Goal: Check status: Check status

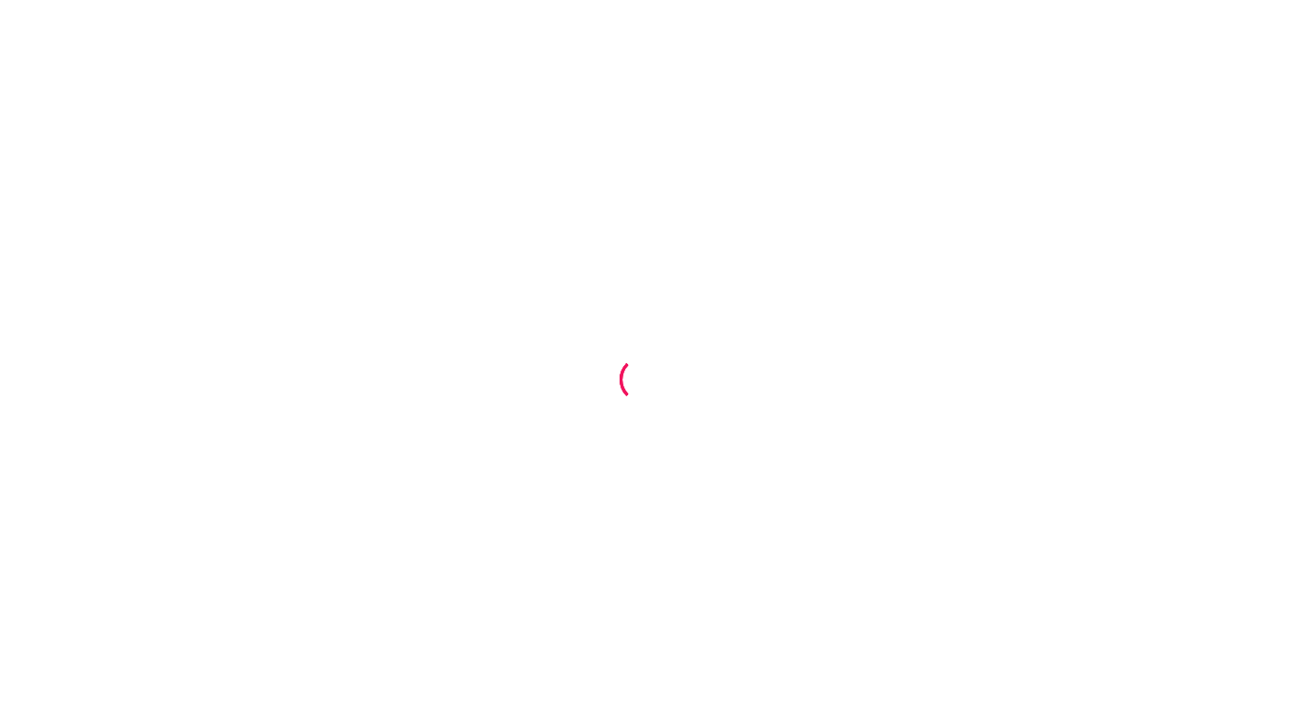
click at [784, 368] on div at bounding box center [650, 353] width 1300 height 706
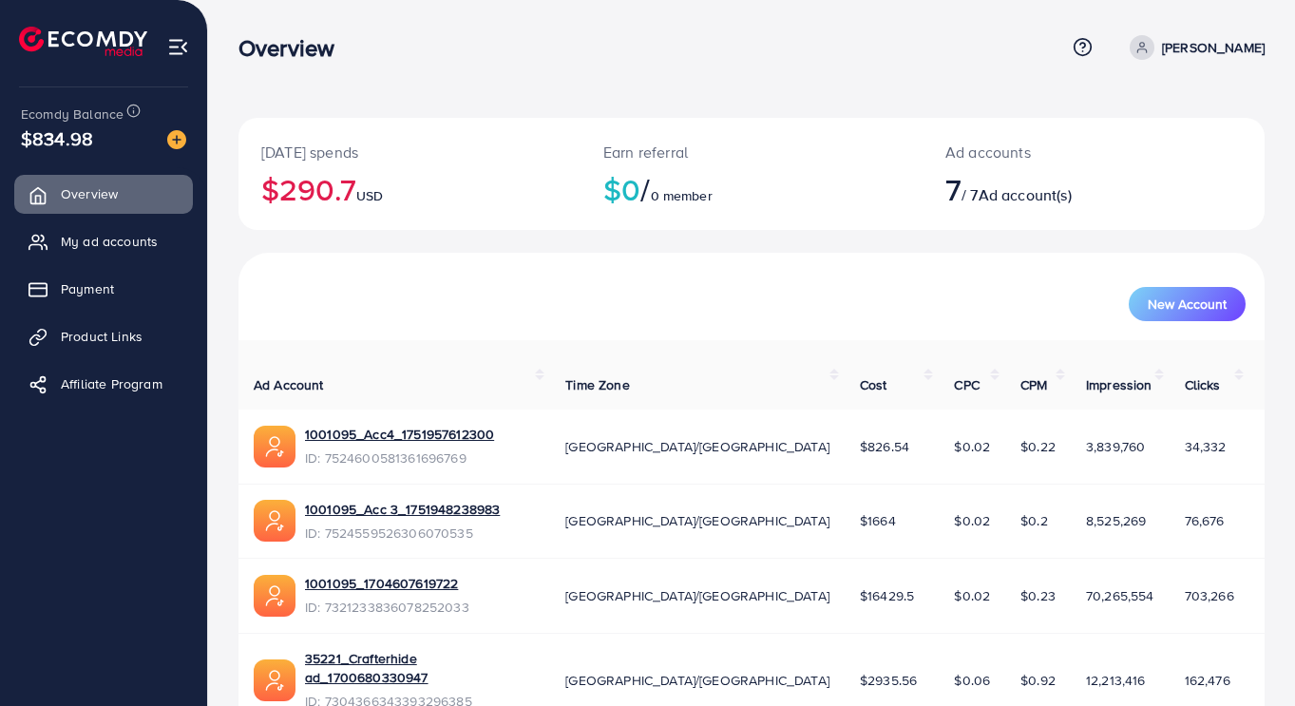
click at [142, 248] on span "My ad accounts" at bounding box center [109, 241] width 97 height 19
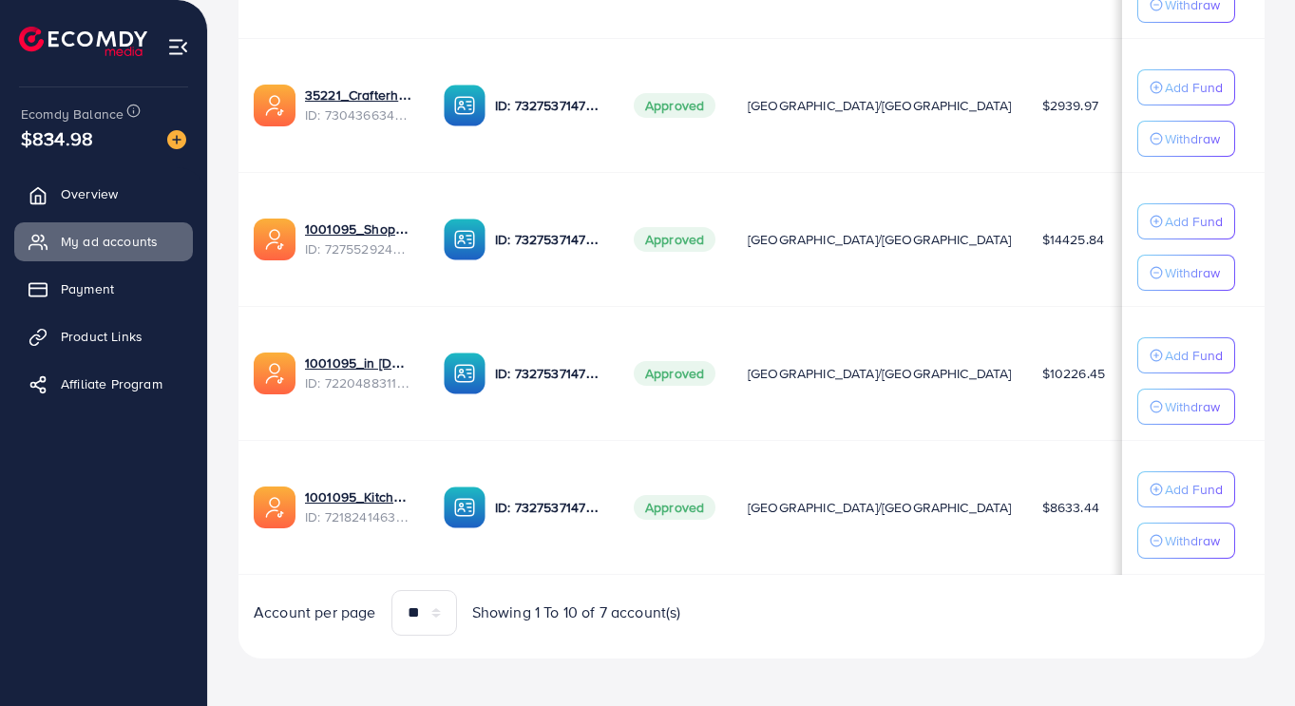
scroll to position [832, 0]
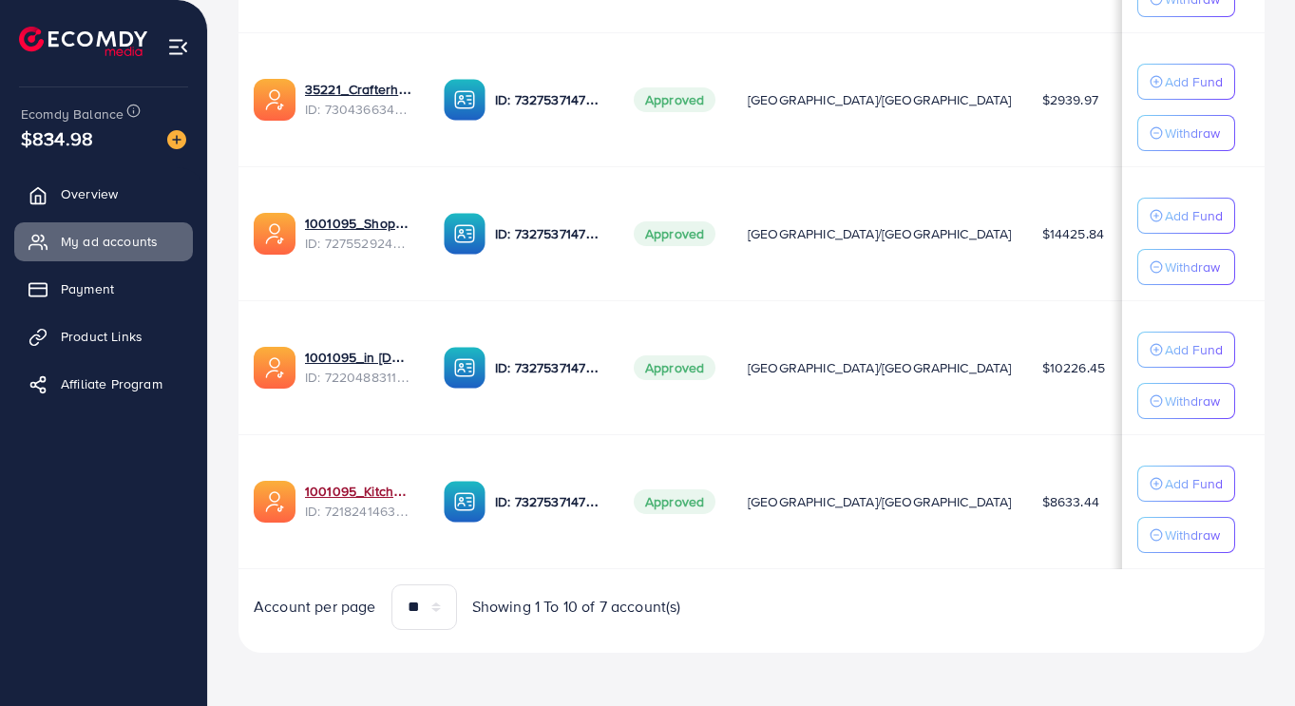
click at [356, 493] on link "1001095_Kitchenlyst_1680641549988" at bounding box center [359, 491] width 108 height 19
click at [379, 356] on link "1001095_in [DOMAIN_NAME]_1681150971525" at bounding box center [359, 357] width 108 height 19
click at [341, 218] on link "1001095_Shopping Center" at bounding box center [359, 223] width 108 height 19
click at [352, 91] on link "35221_Crafterhide ad_1700680330947" at bounding box center [359, 89] width 108 height 19
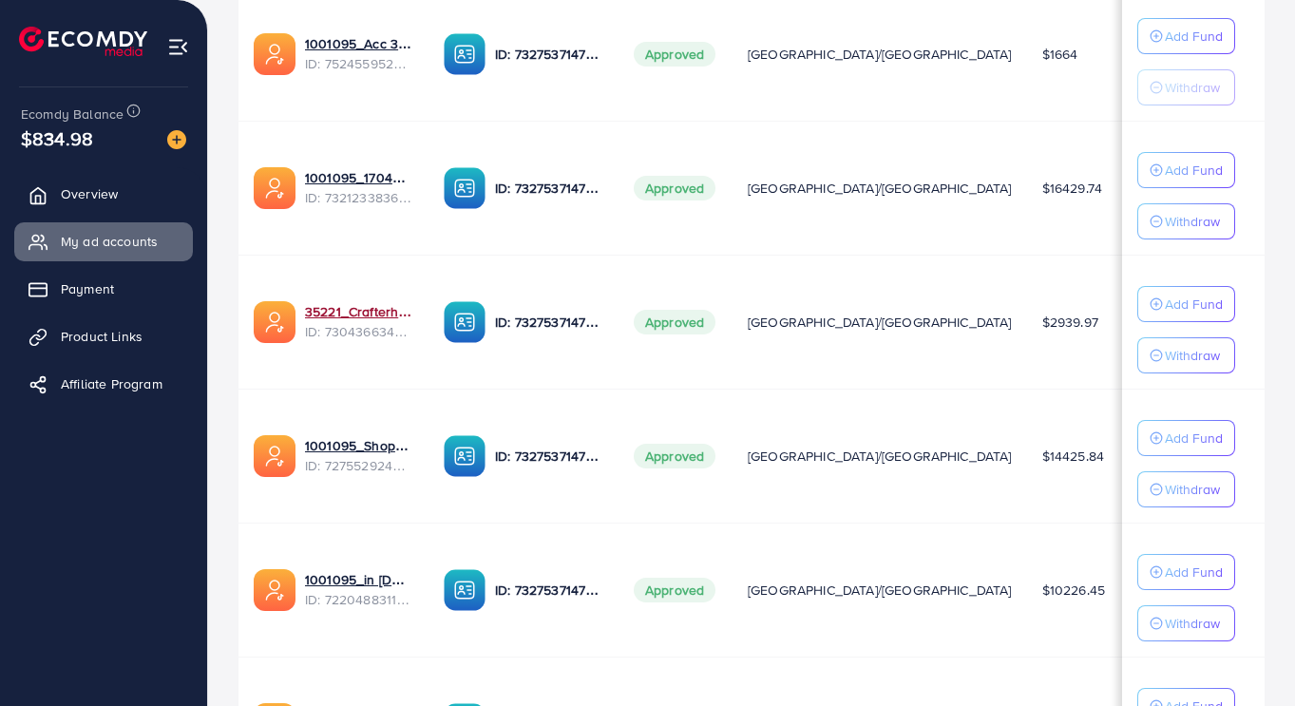
scroll to position [609, 0]
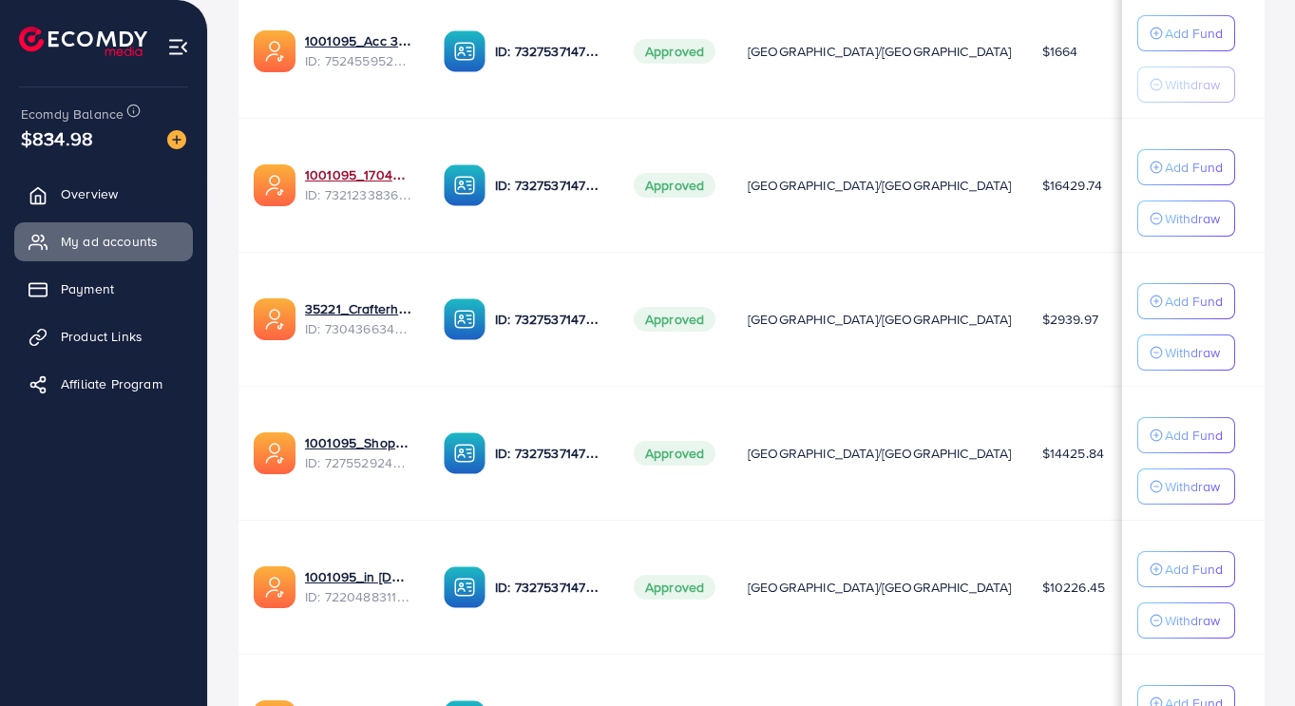
click at [355, 179] on link "1001095_1704607619722" at bounding box center [359, 174] width 108 height 19
